Goal: Navigation & Orientation: Go to known website

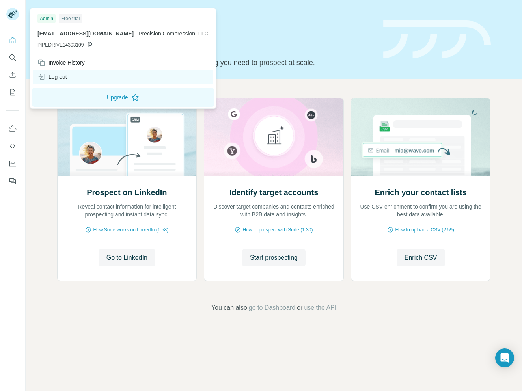
click at [50, 77] on div "Log out" at bounding box center [52, 77] width 30 height 8
click at [60, 75] on div "Log out" at bounding box center [52, 77] width 30 height 8
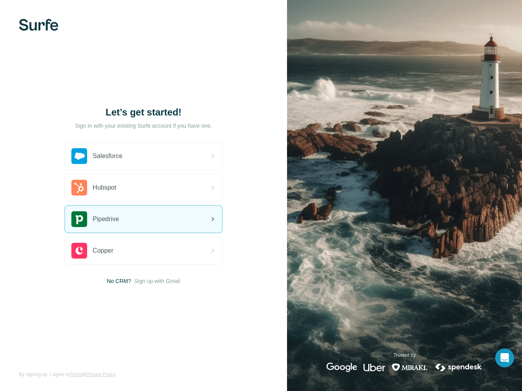
click at [143, 214] on div "Pipedrive" at bounding box center [143, 219] width 157 height 27
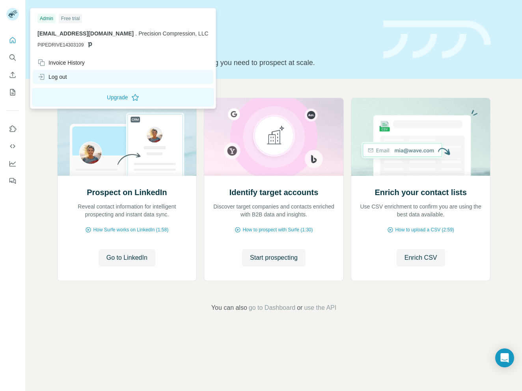
click at [67, 75] on div "Log out" at bounding box center [52, 77] width 30 height 8
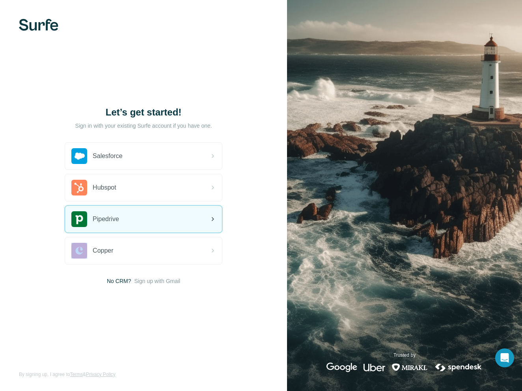
click at [164, 225] on div "Pipedrive" at bounding box center [143, 219] width 157 height 27
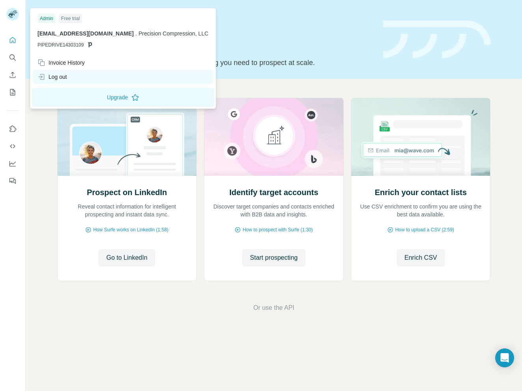
click at [63, 75] on div "Log out" at bounding box center [52, 77] width 30 height 8
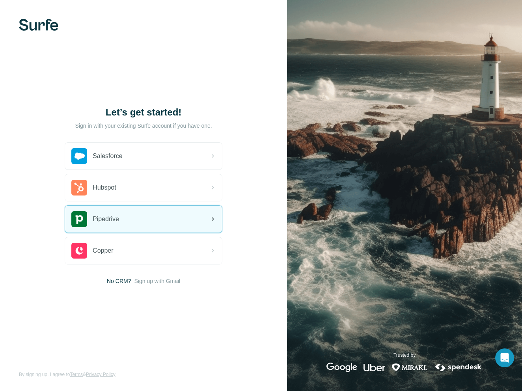
click at [141, 220] on div "Pipedrive" at bounding box center [143, 219] width 157 height 27
